Goal: Task Accomplishment & Management: Use online tool/utility

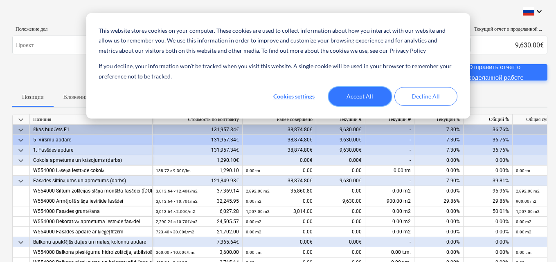
click at [353, 101] on button "Accept All" at bounding box center [359, 96] width 63 height 19
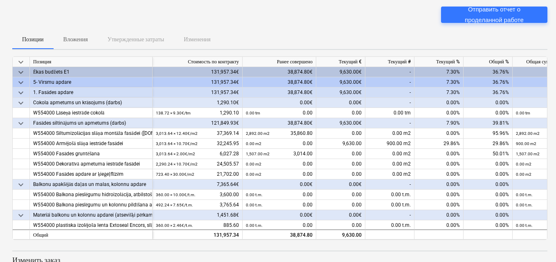
scroll to position [14, 0]
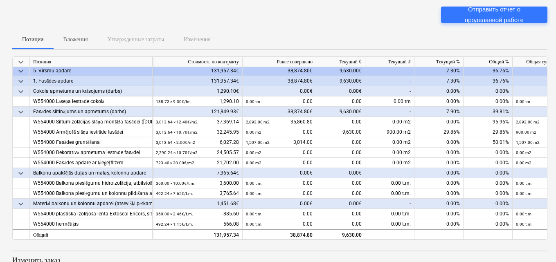
drag, startPoint x: 392, startPoint y: 240, endPoint x: 441, endPoint y: 241, distance: 49.5
click at [441, 241] on div at bounding box center [279, 243] width 535 height 7
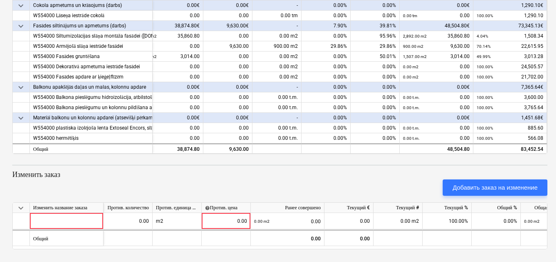
scroll to position [0, 138]
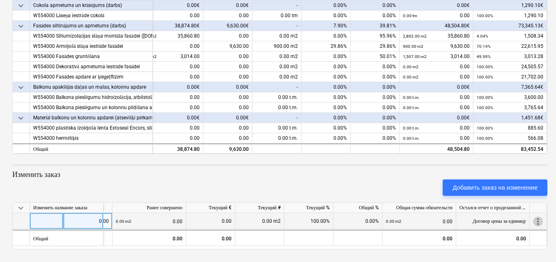
click at [536, 220] on span "more_vert" at bounding box center [538, 221] width 10 height 10
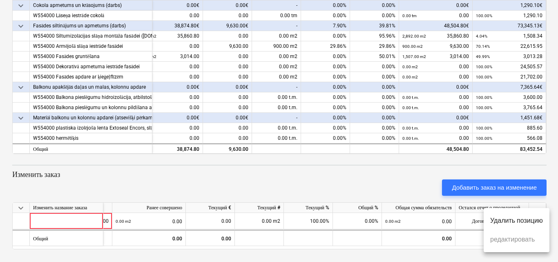
click at [523, 224] on li "Удалить позицию" at bounding box center [517, 220] width 66 height 19
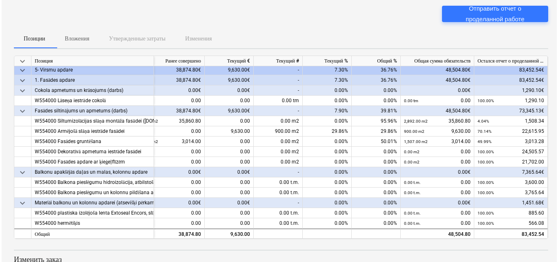
scroll to position [35, 0]
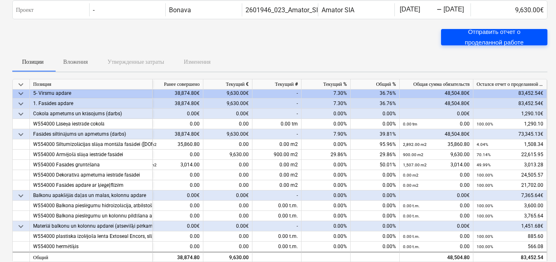
click at [511, 31] on div "Отправить отчет о проделанной работе" at bounding box center [493, 38] width 87 height 22
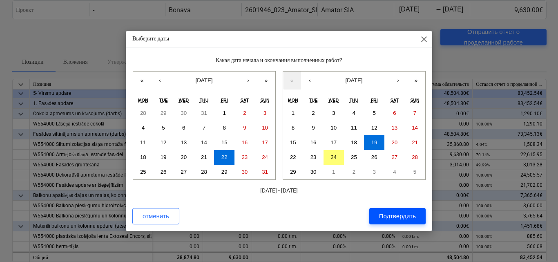
click at [395, 218] on div "Подтвердить" at bounding box center [397, 216] width 37 height 11
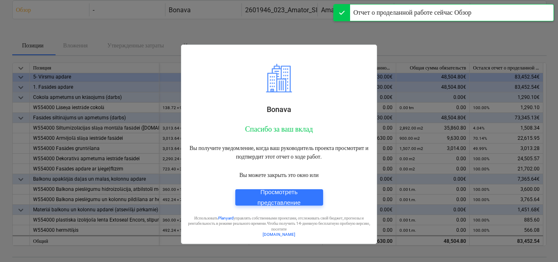
scroll to position [11, 0]
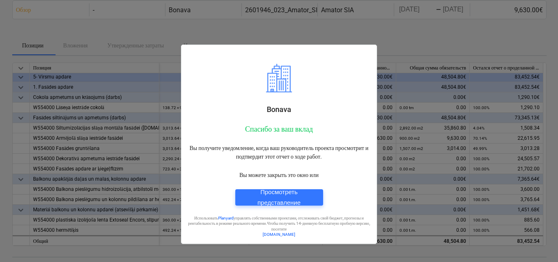
click at [436, 33] on div at bounding box center [279, 131] width 558 height 262
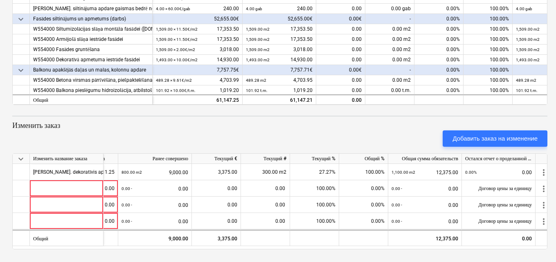
scroll to position [0, 138]
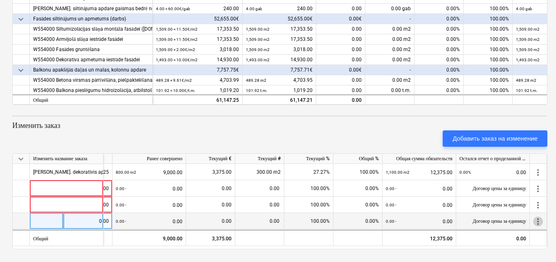
click at [537, 224] on span "more_vert" at bounding box center [538, 221] width 10 height 10
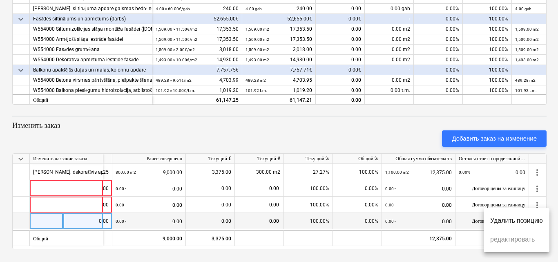
click at [537, 224] on li "Удалить позицию" at bounding box center [517, 220] width 66 height 19
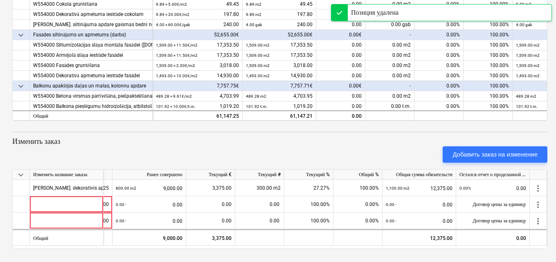
scroll to position [176, 0]
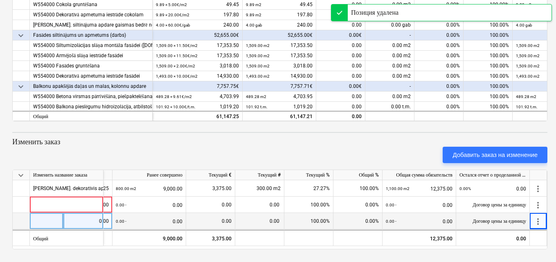
click at [537, 223] on span "more_vert" at bounding box center [538, 221] width 10 height 10
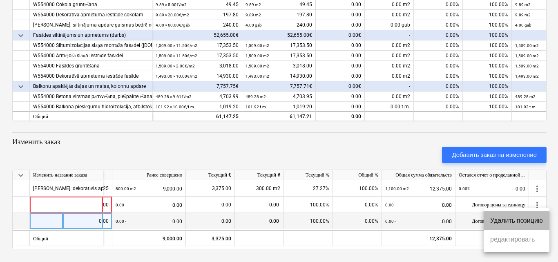
click at [537, 223] on li "Удалить позицию" at bounding box center [517, 220] width 66 height 19
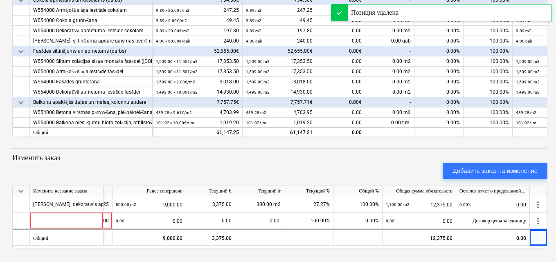
scroll to position [160, 0]
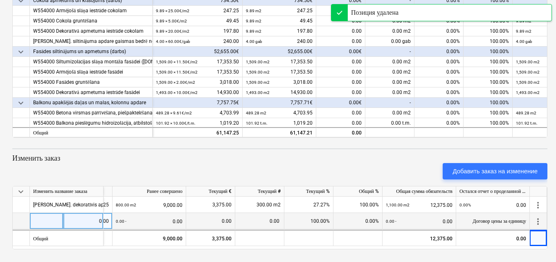
click at [538, 220] on span "more_vert" at bounding box center [538, 221] width 10 height 10
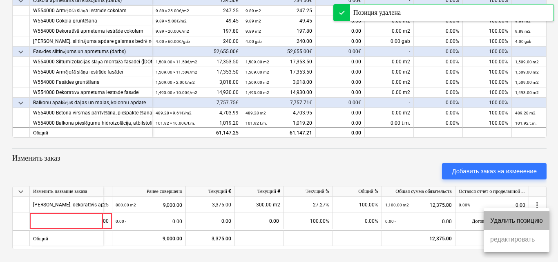
click at [535, 220] on li "Удалить позицию" at bounding box center [517, 220] width 66 height 19
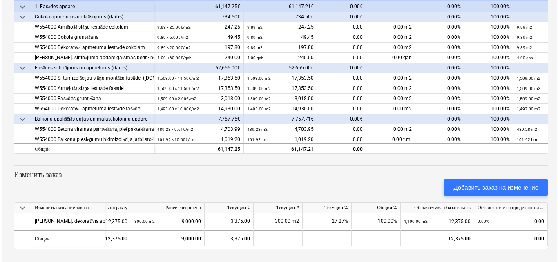
scroll to position [0, 0]
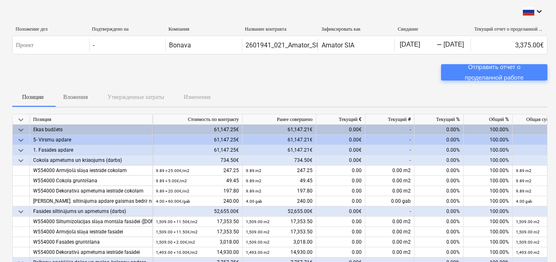
click at [472, 72] on div "Отправить отчет о проделанной работе" at bounding box center [493, 73] width 87 height 22
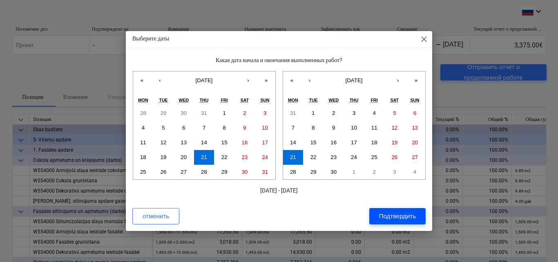
click at [389, 218] on div "Подтвердить" at bounding box center [397, 216] width 37 height 11
